Goal: Book appointment/travel/reservation

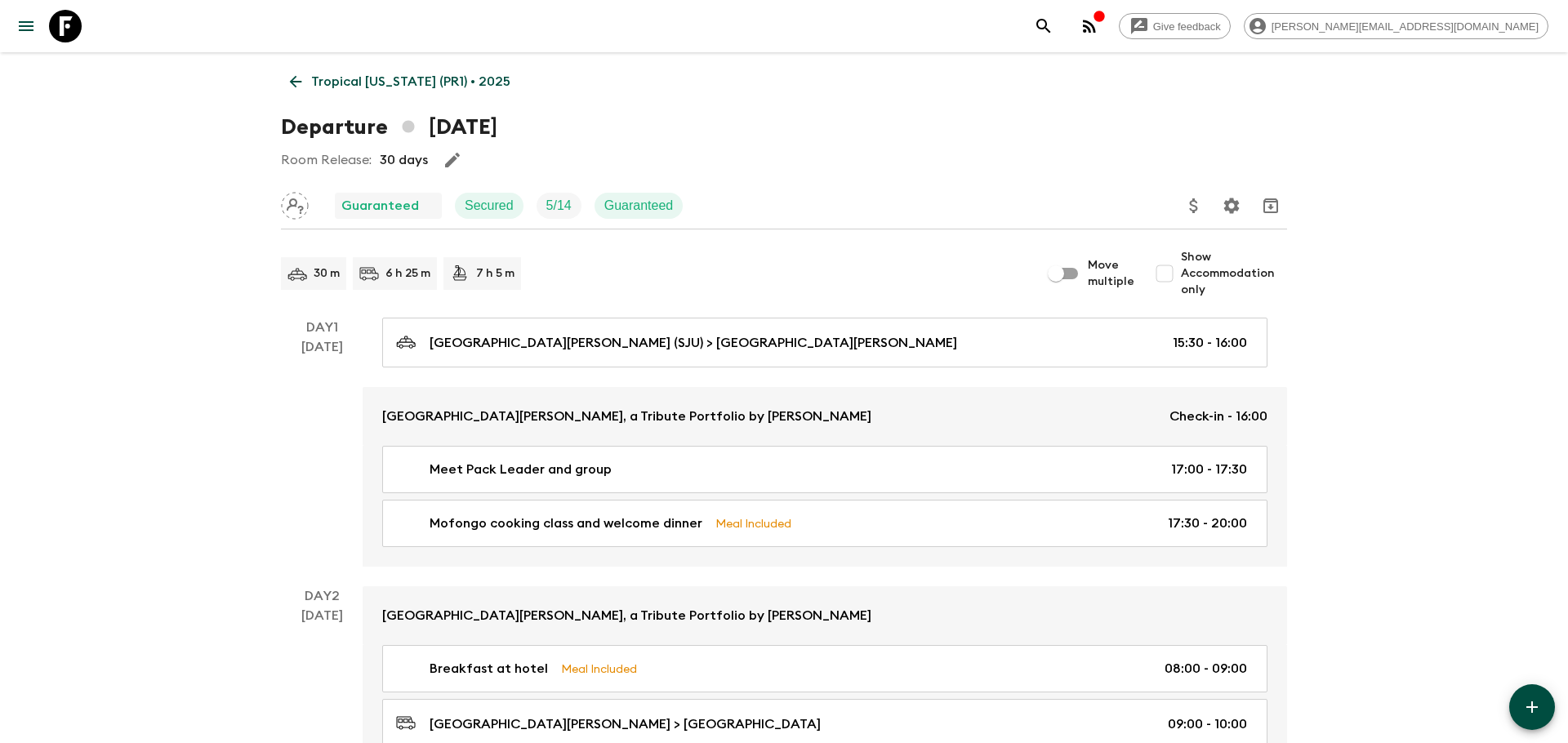
click at [346, 75] on p "Tropical [US_STATE] (PR1) • 2025" at bounding box center [410, 82] width 199 height 19
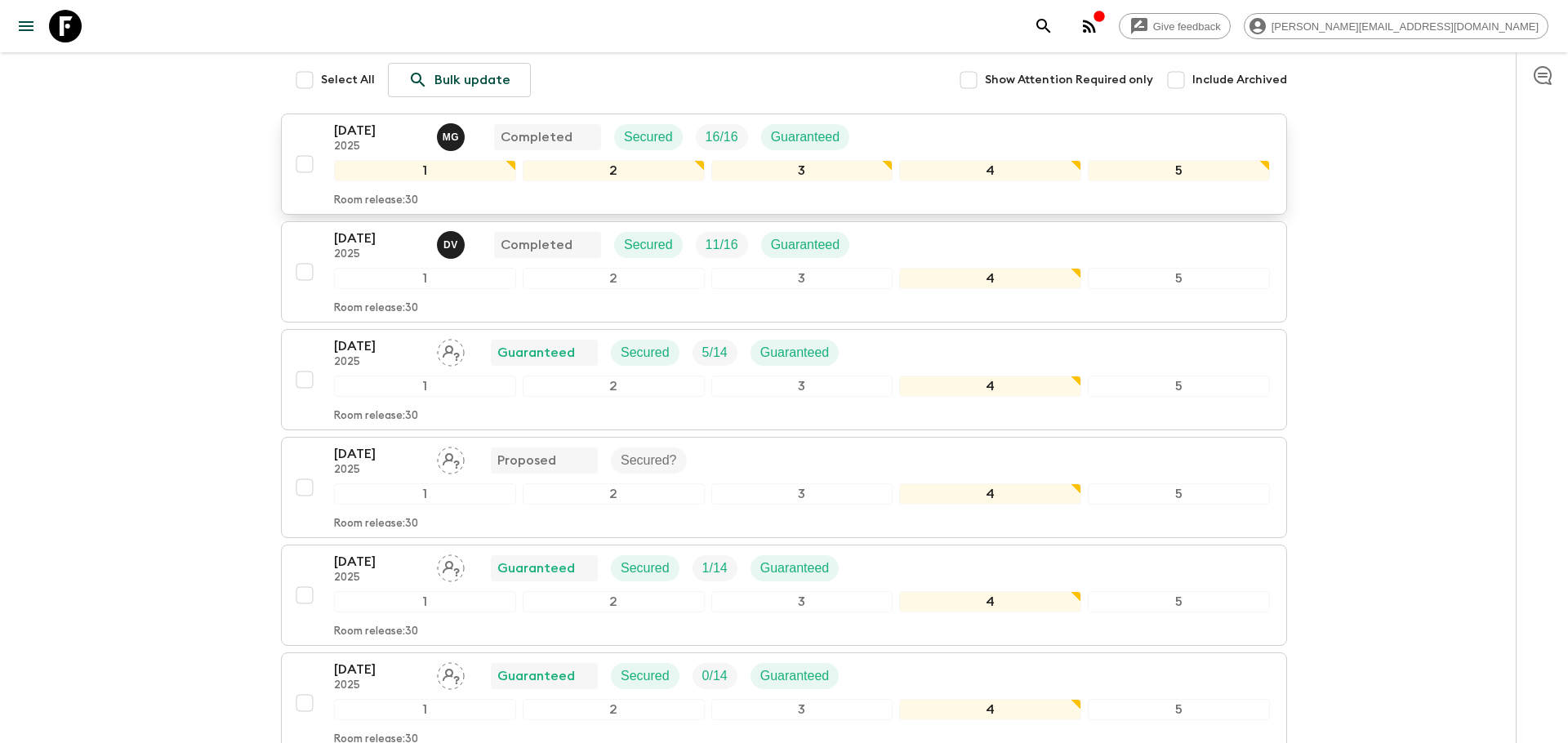
scroll to position [212, 0]
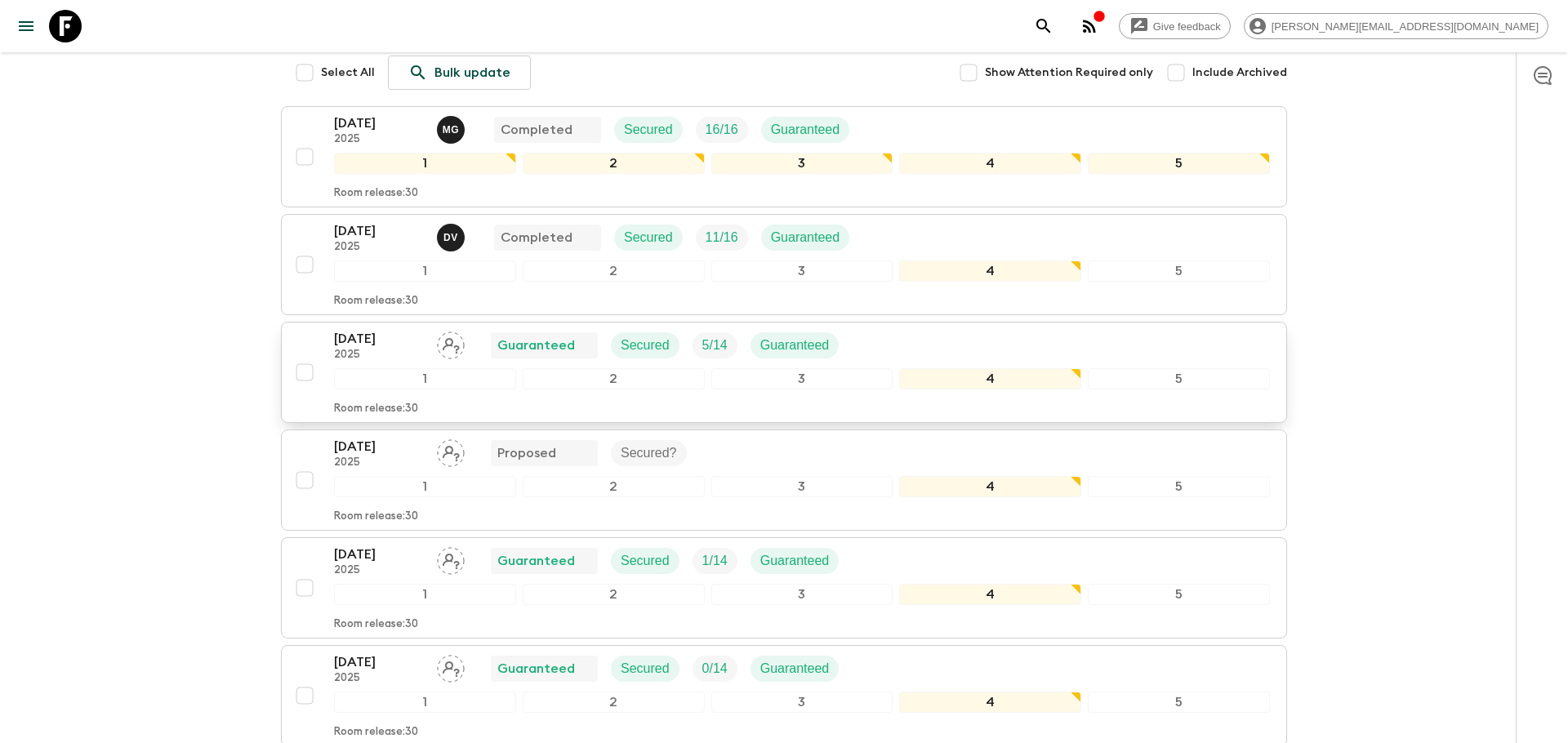
click at [380, 334] on p "[DATE]" at bounding box center [379, 338] width 90 height 19
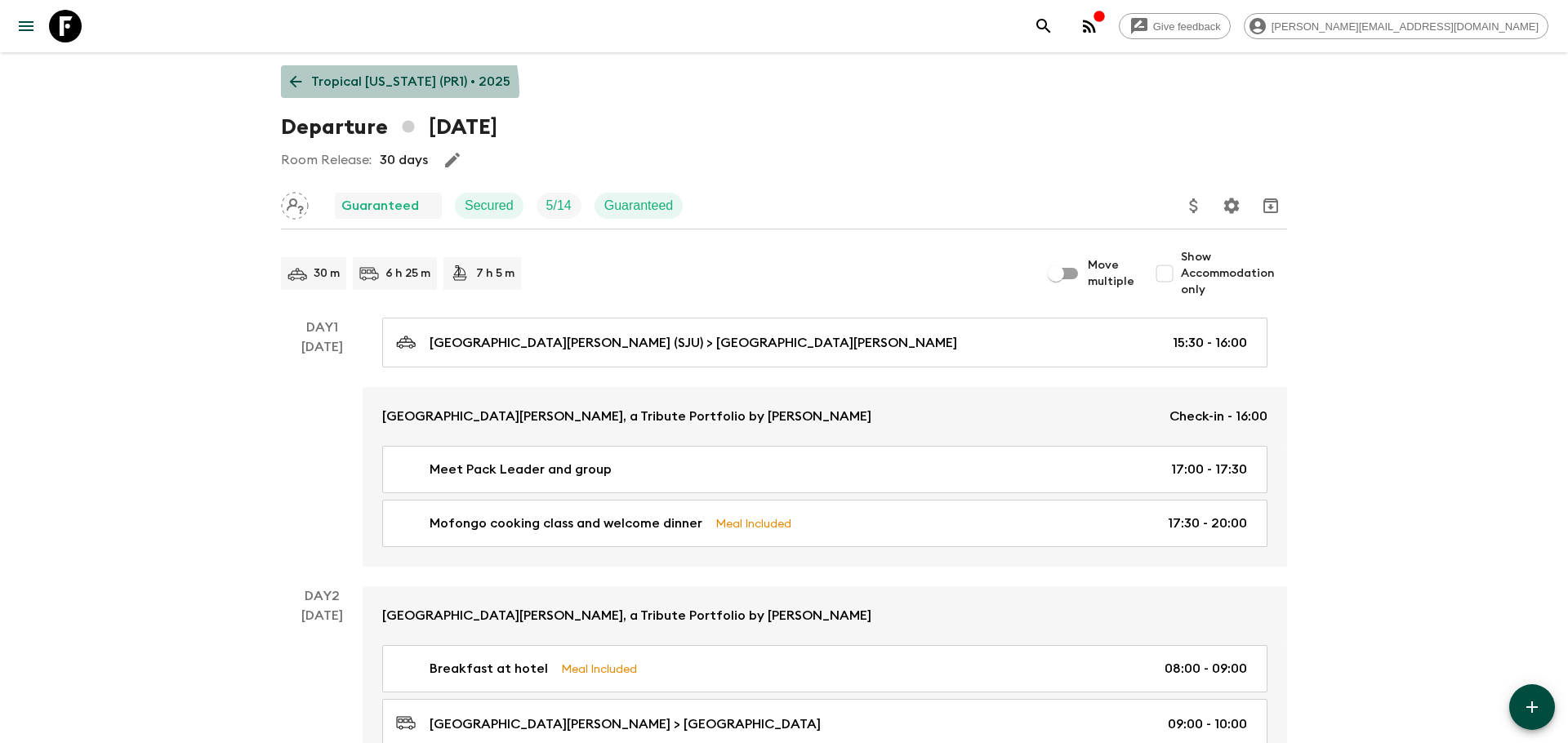
click at [380, 91] on p "Tropical [US_STATE] (PR1) • 2025" at bounding box center [410, 82] width 199 height 19
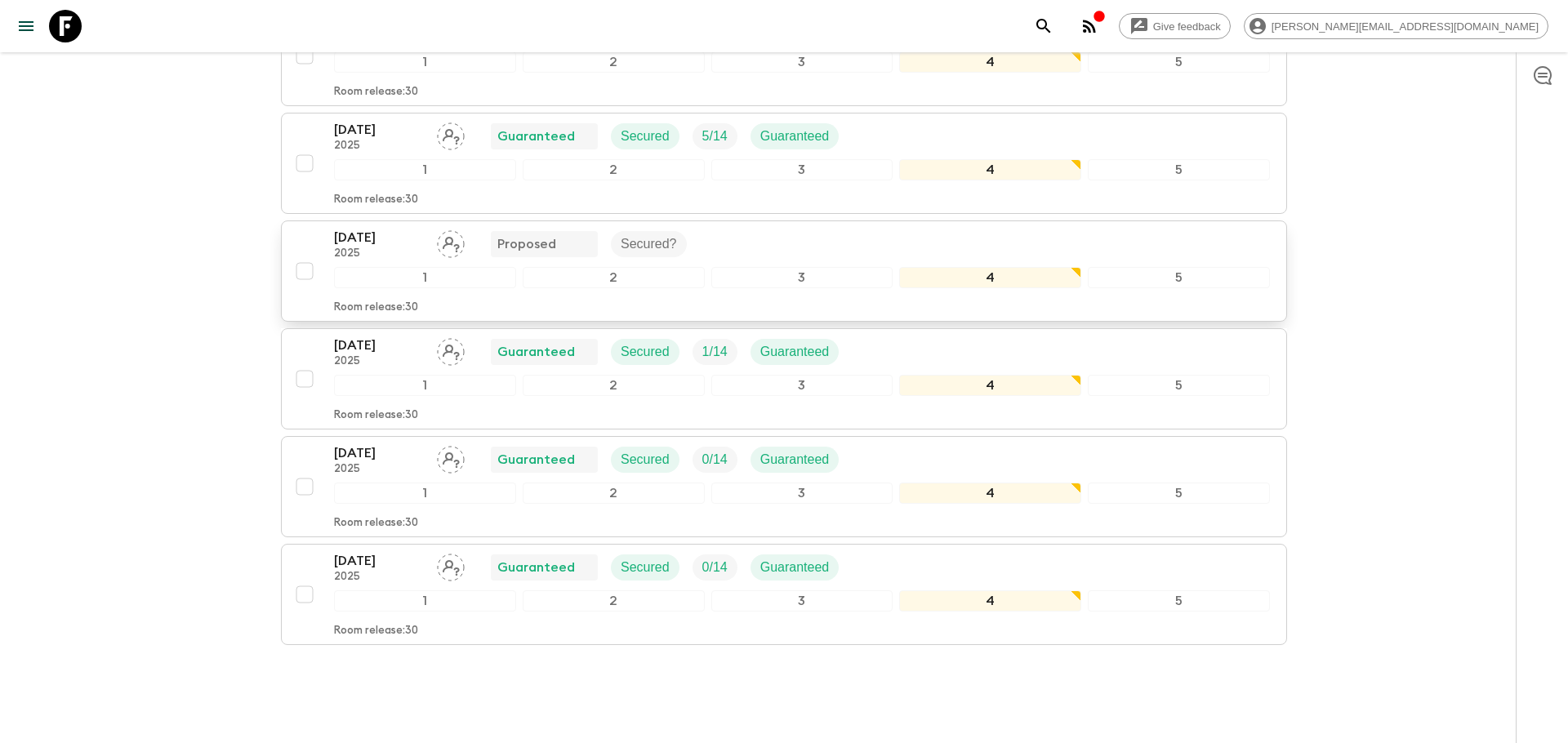
scroll to position [444, 0]
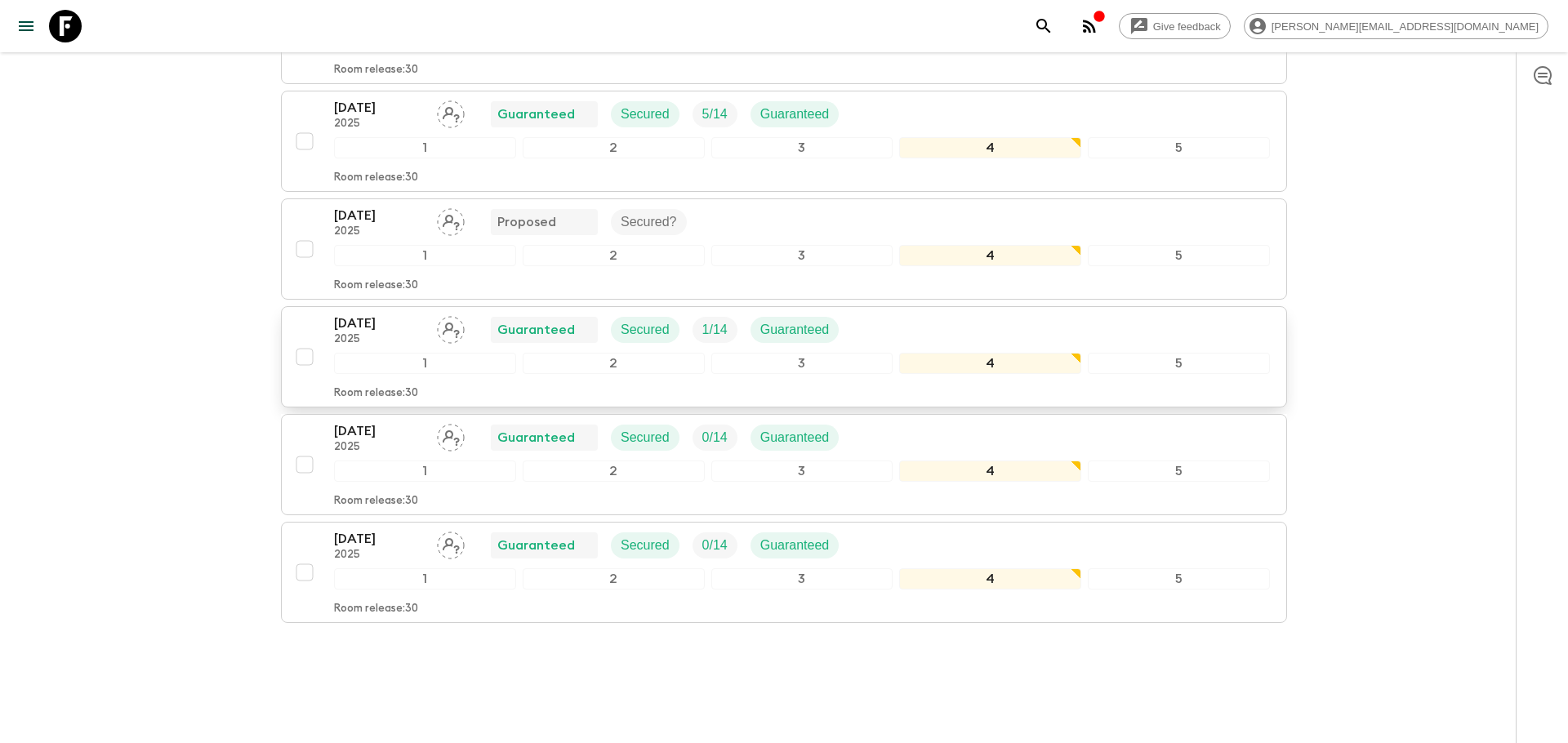
click at [383, 324] on p "[DATE]" at bounding box center [379, 323] width 90 height 19
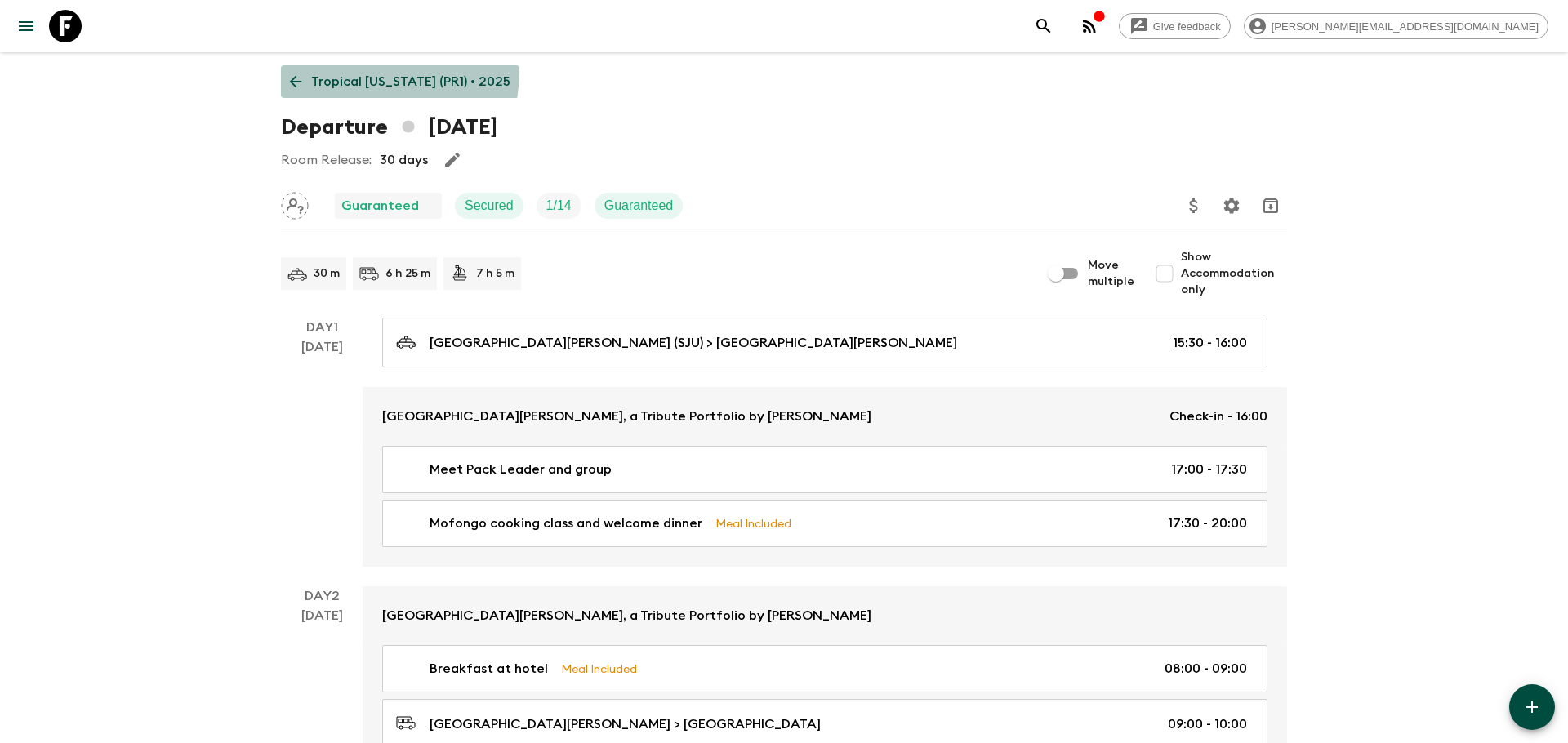
click at [342, 70] on link "Tropical [US_STATE] (PR1) • 2025" at bounding box center [399, 82] width 238 height 32
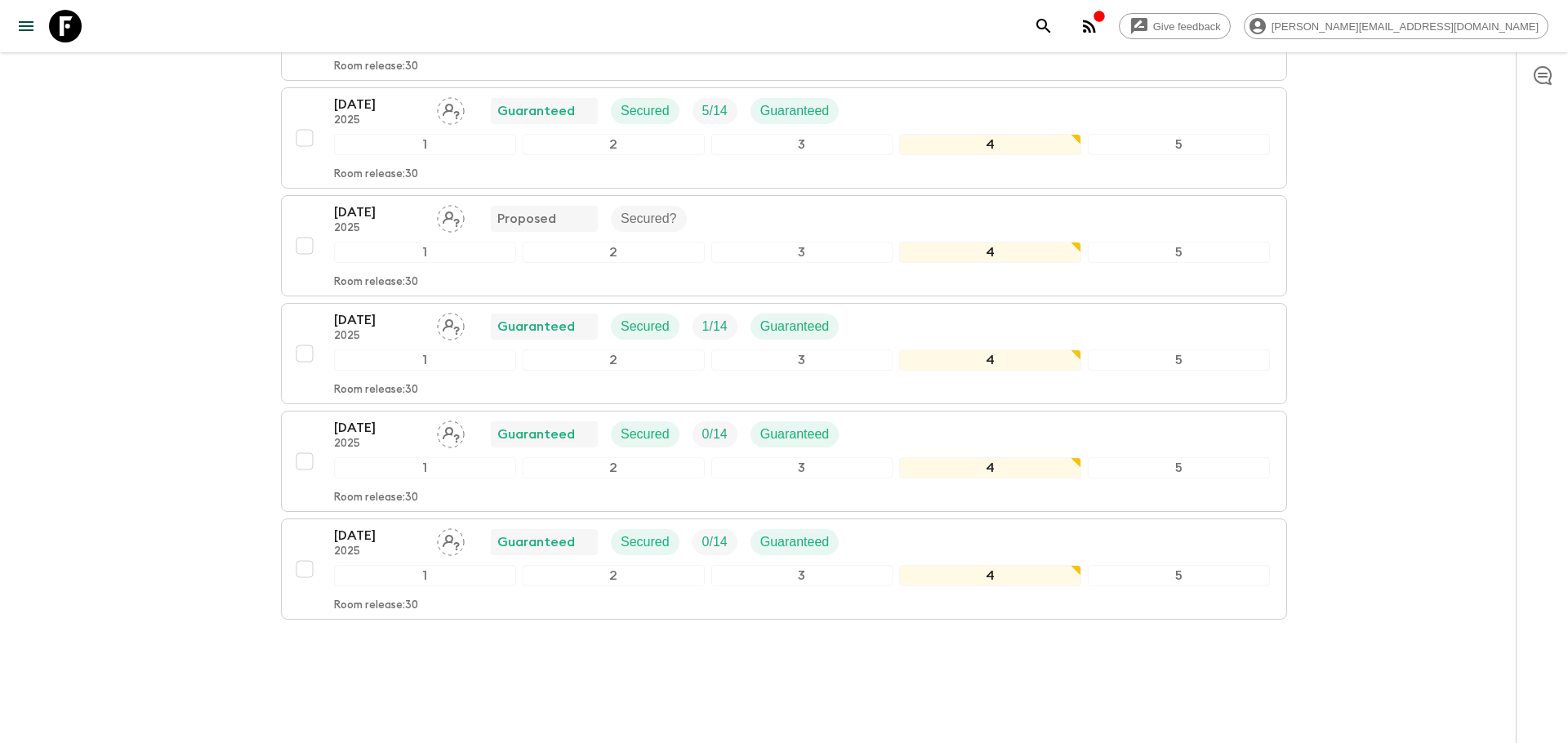
scroll to position [472, 0]
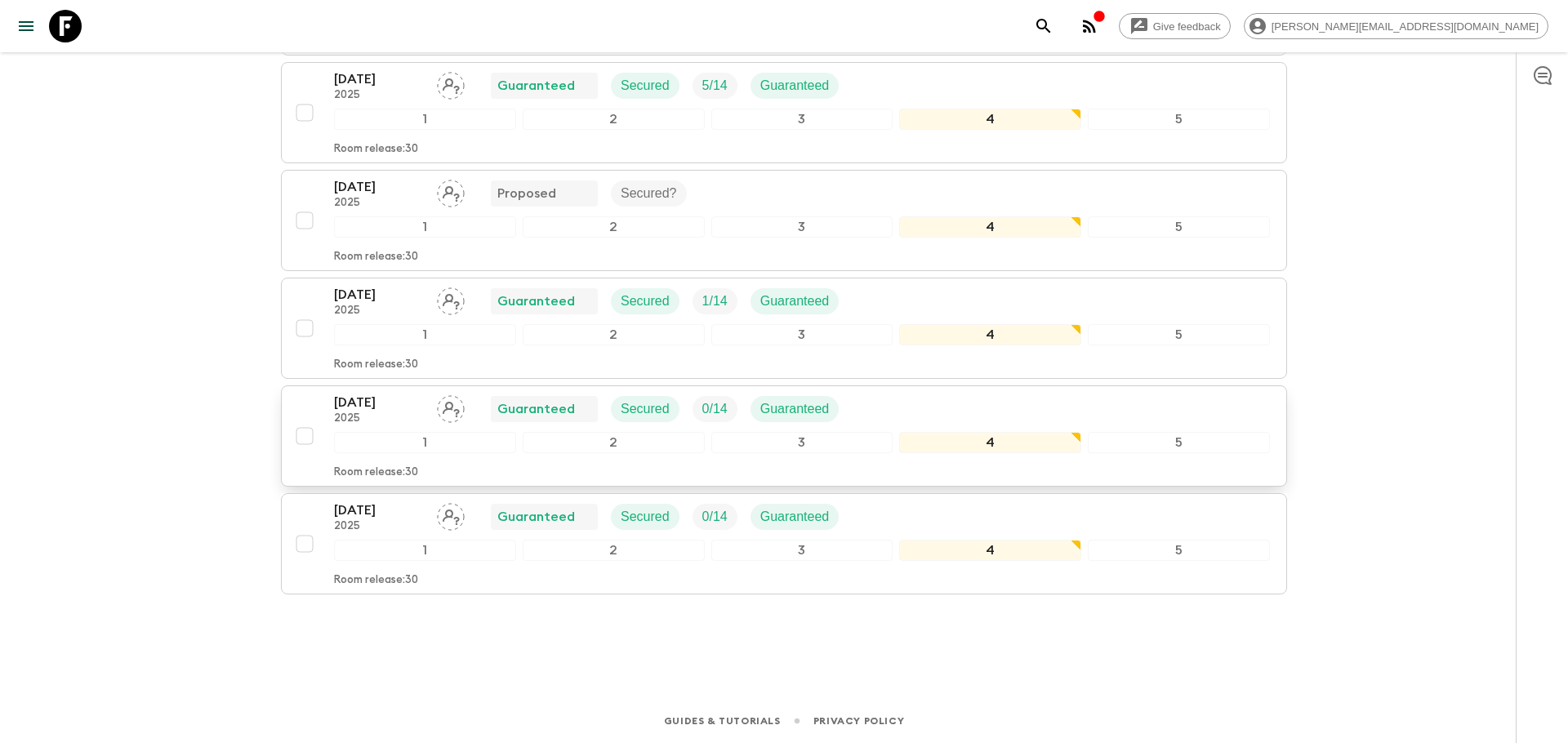
click at [389, 402] on p "[DATE]" at bounding box center [379, 402] width 90 height 19
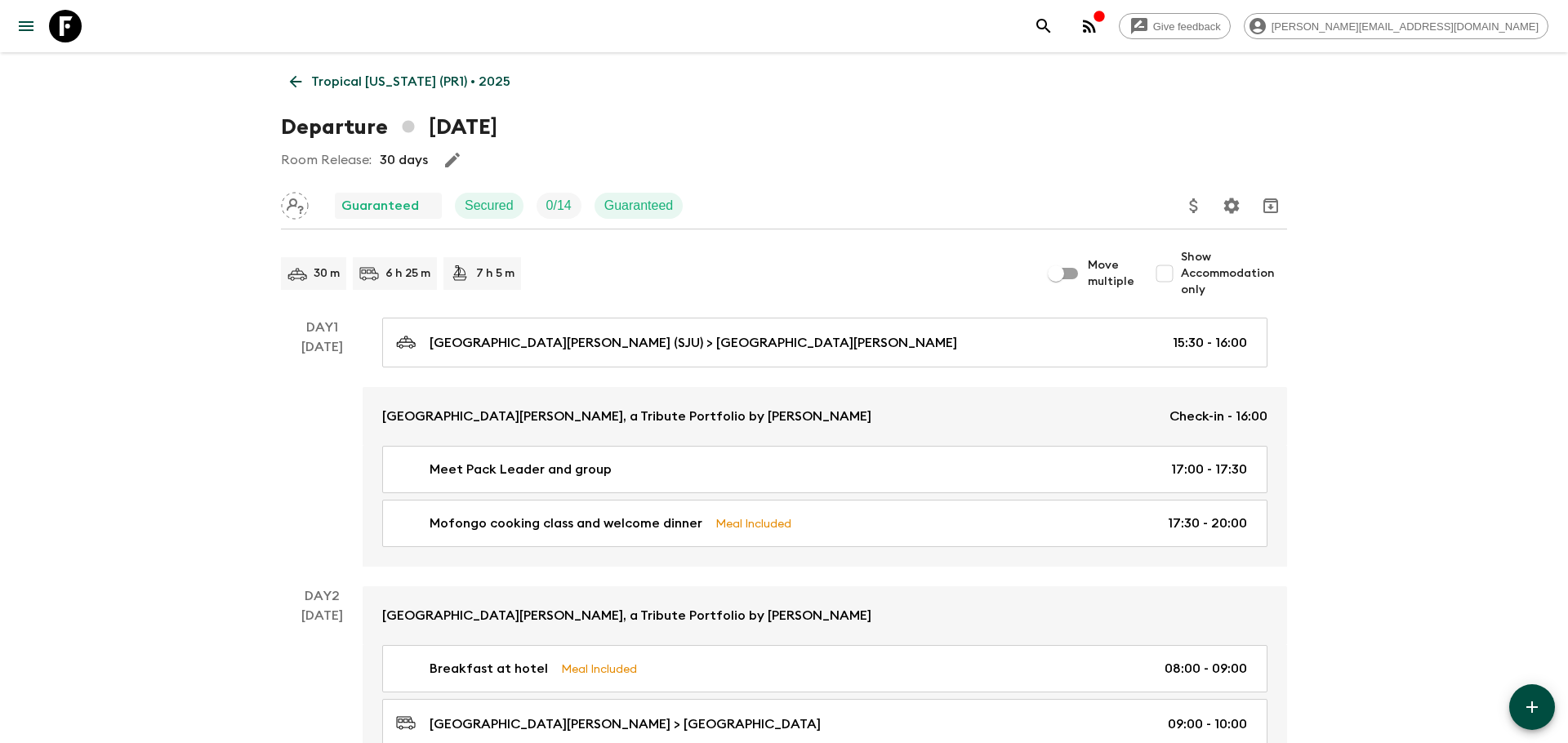
click at [376, 83] on p "Tropical [US_STATE] (PR1) • 2025" at bounding box center [410, 82] width 199 height 19
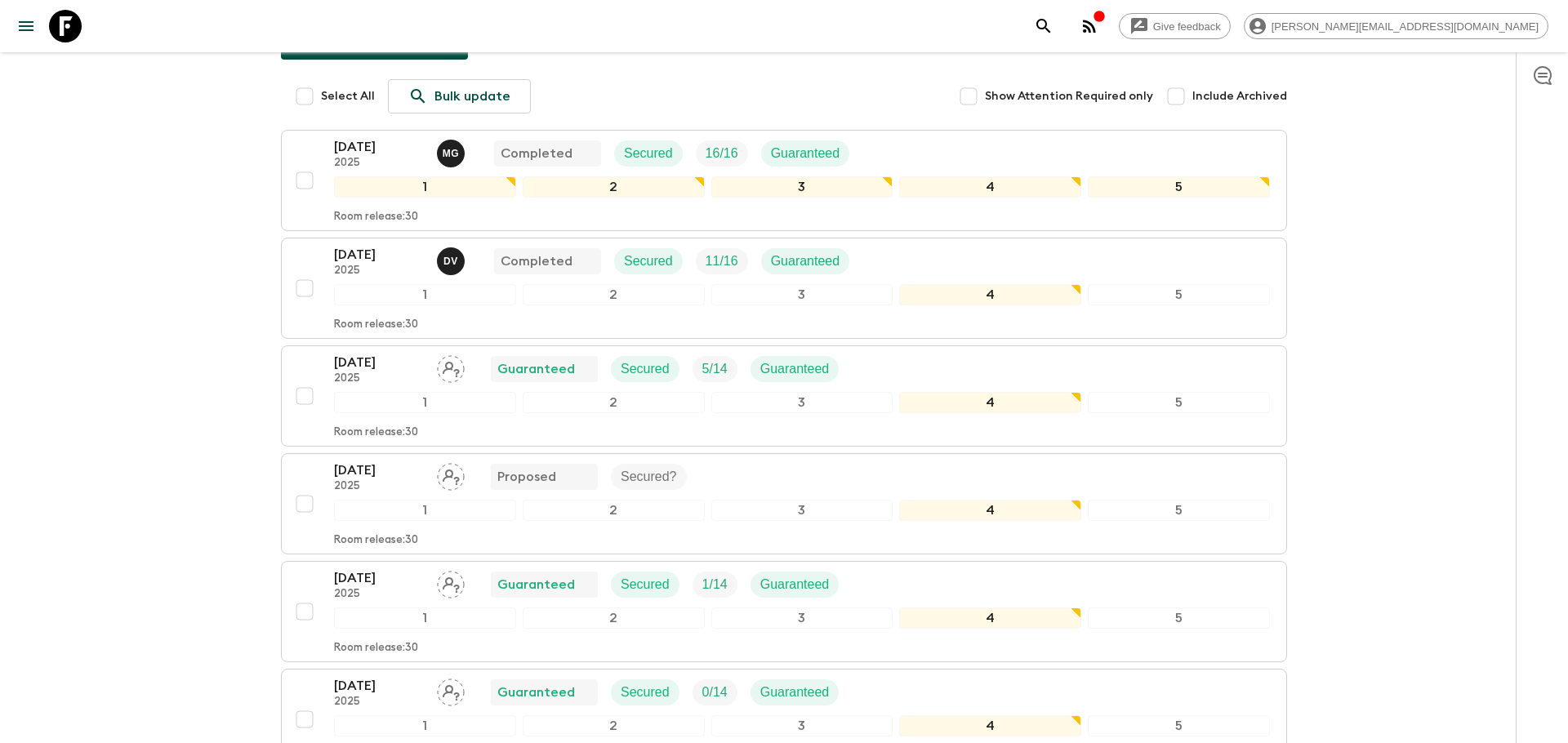
scroll to position [342, 0]
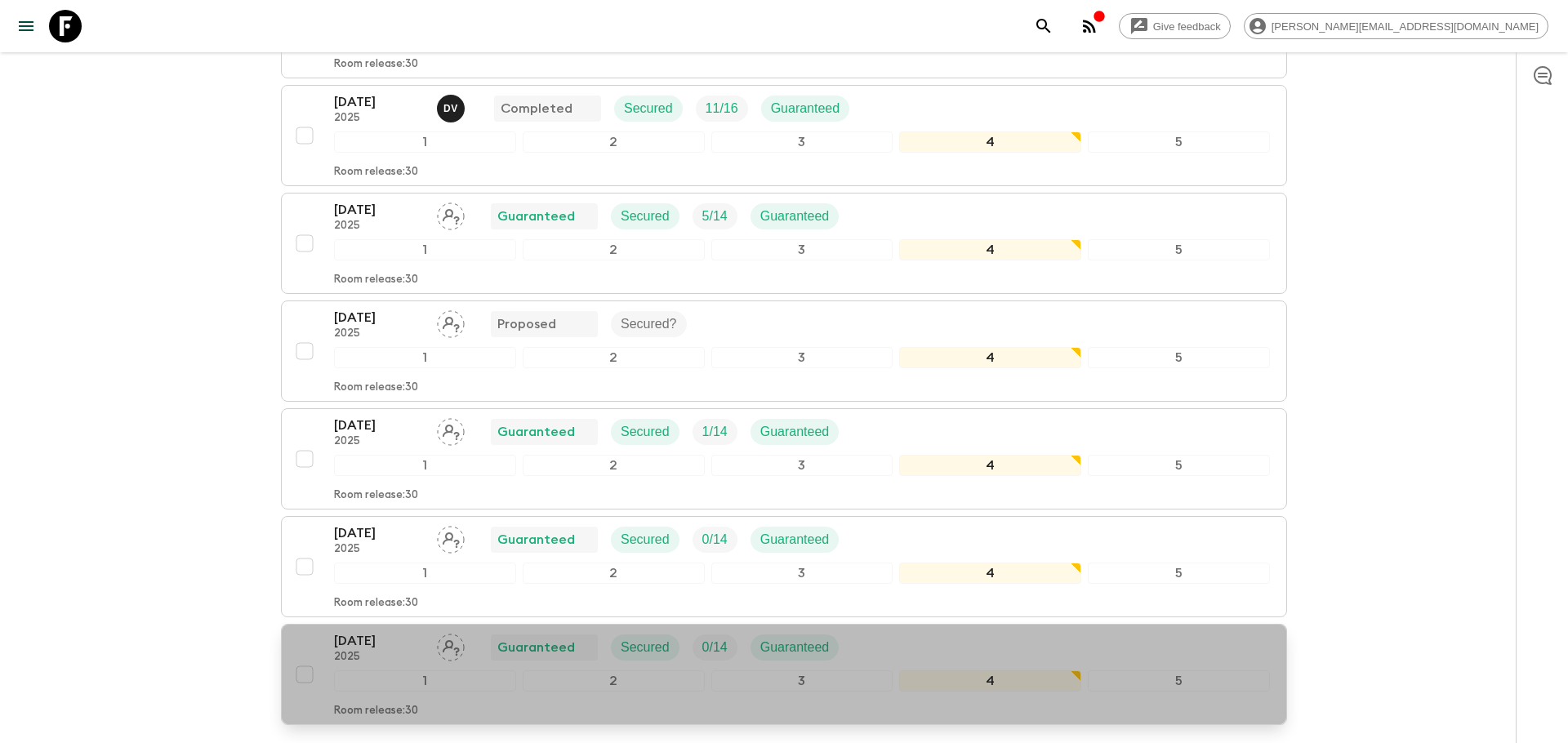
click at [347, 647] on p "[DATE]" at bounding box center [379, 641] width 90 height 19
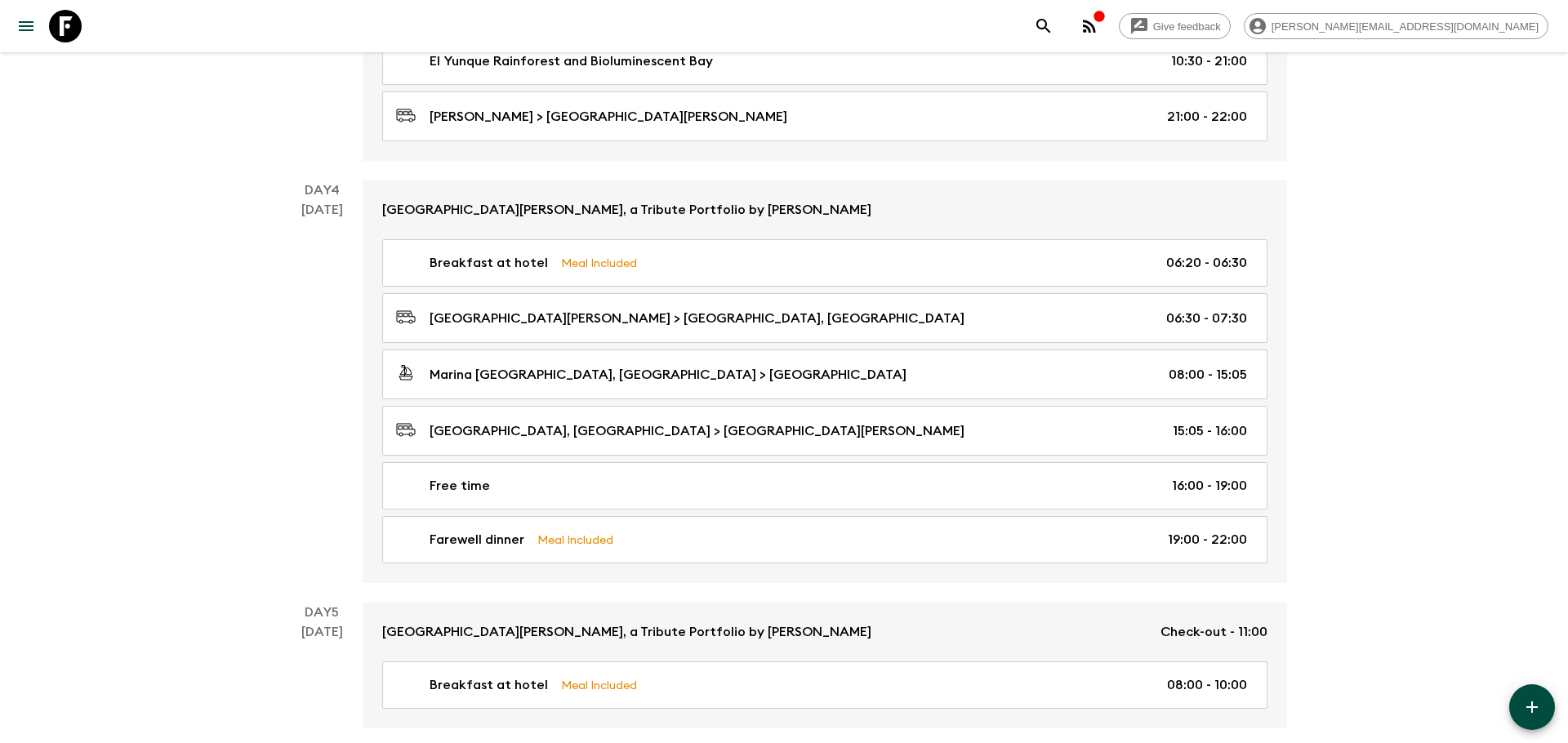
scroll to position [1206, 0]
